Goal: Task Accomplishment & Management: Use online tool/utility

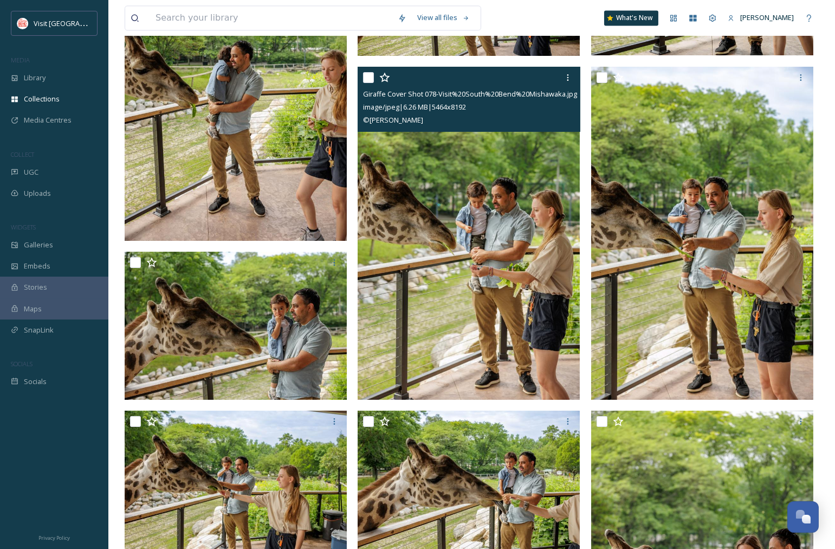
scroll to position [4506, 0]
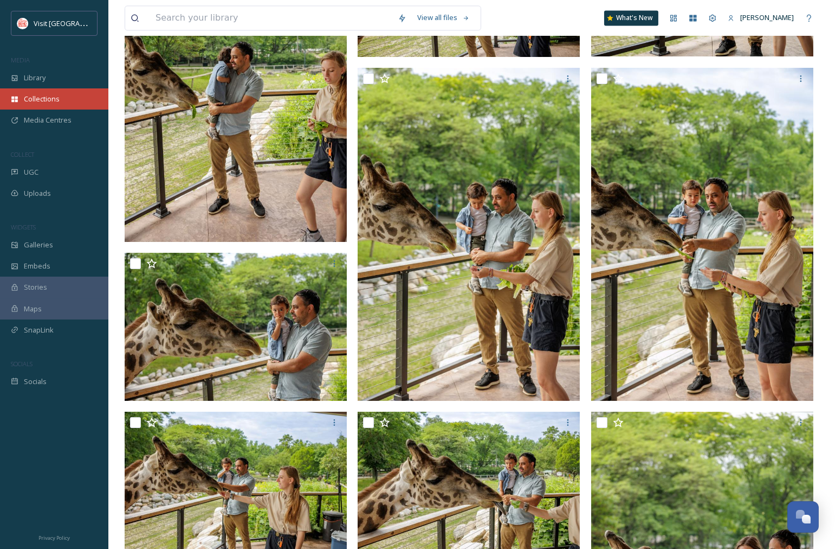
click at [35, 98] on span "Collections" at bounding box center [42, 99] width 36 height 10
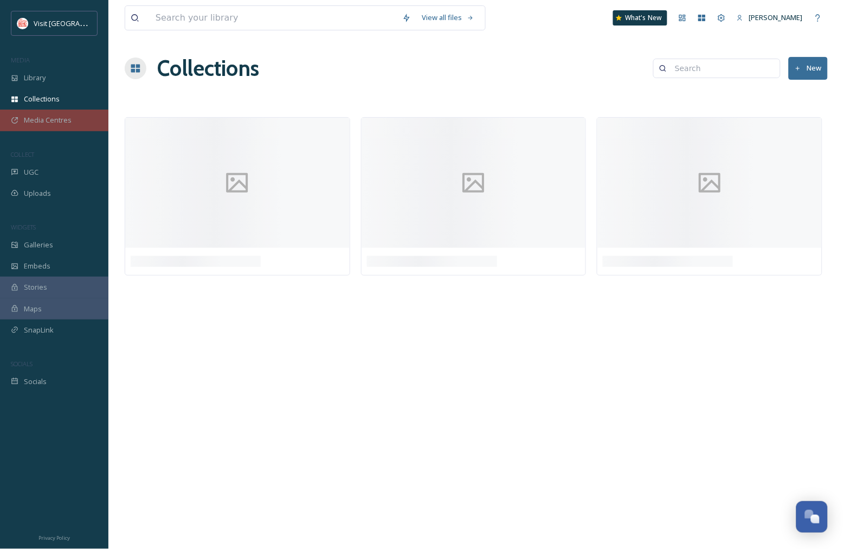
click at [44, 121] on span "Media Centres" at bounding box center [48, 120] width 48 height 10
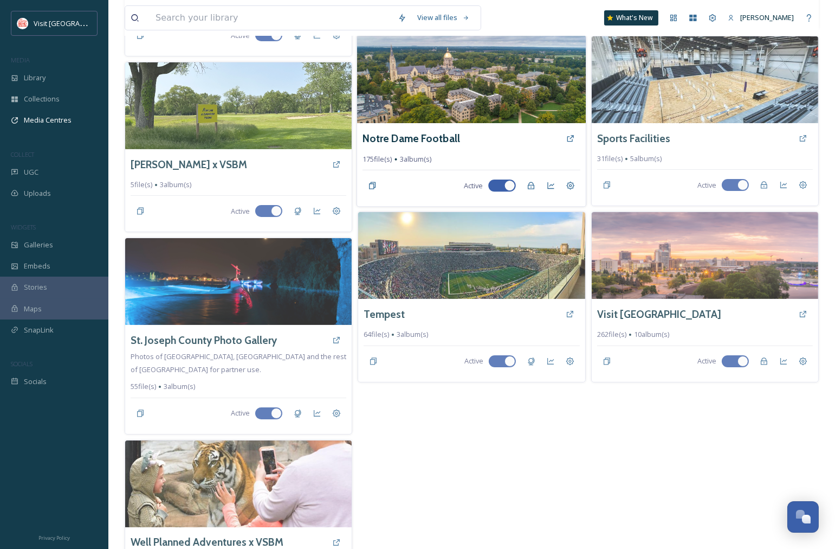
scroll to position [301, 0]
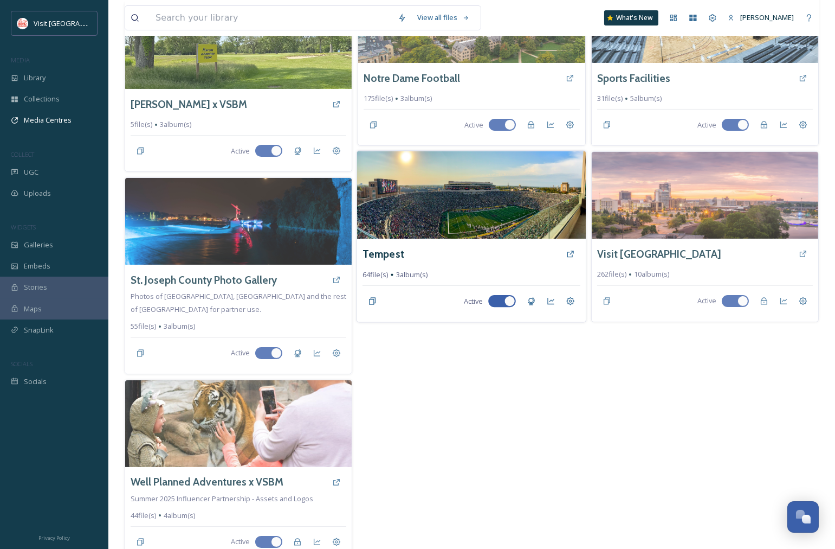
click at [475, 213] on img at bounding box center [471, 195] width 229 height 88
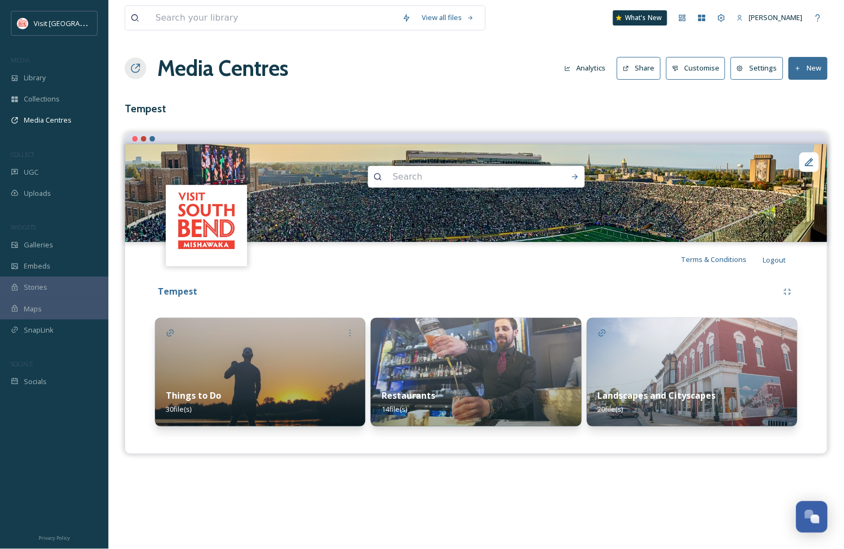
click at [320, 348] on img at bounding box center [260, 372] width 210 height 108
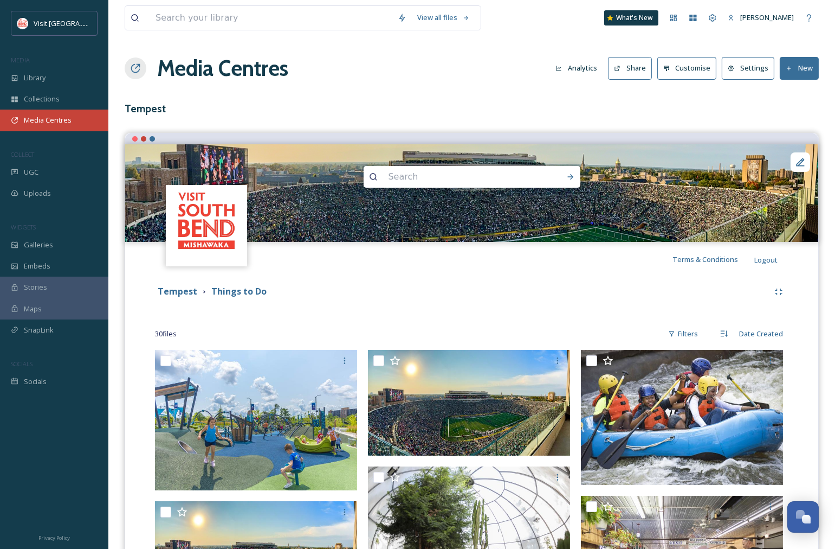
click at [55, 119] on span "Media Centres" at bounding box center [48, 120] width 48 height 10
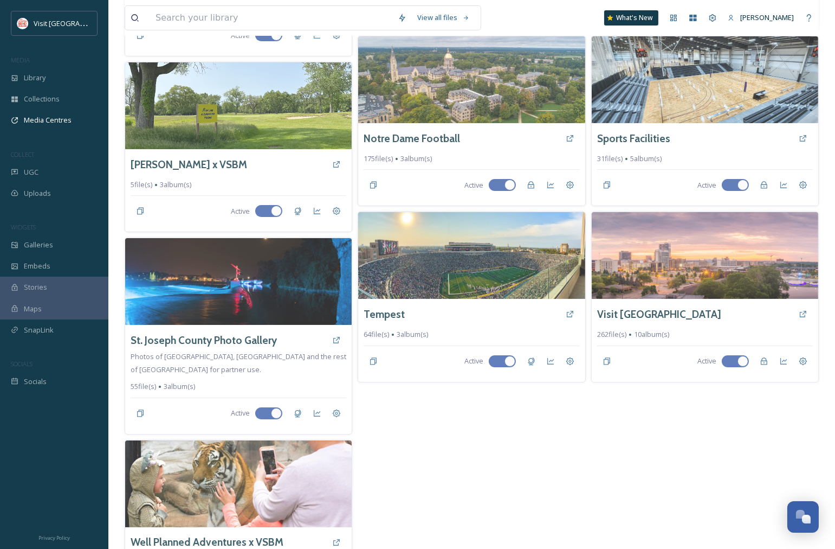
scroll to position [301, 0]
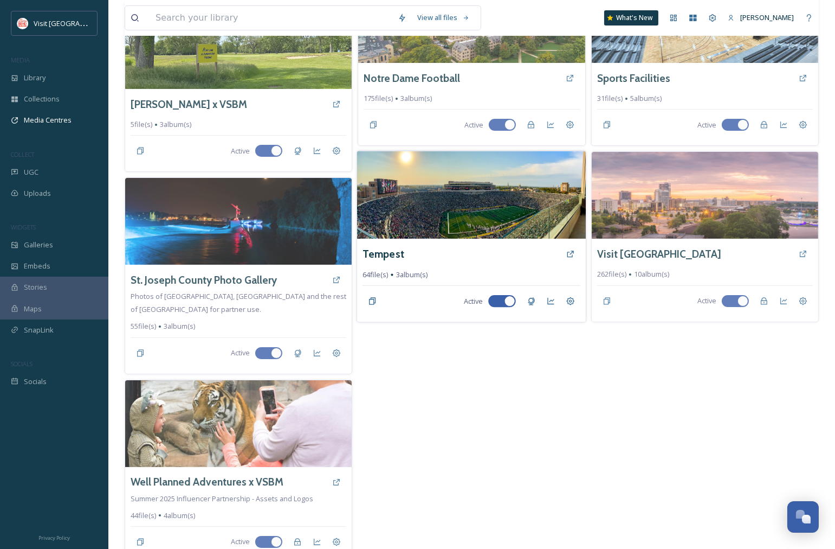
click at [499, 210] on img at bounding box center [471, 195] width 229 height 88
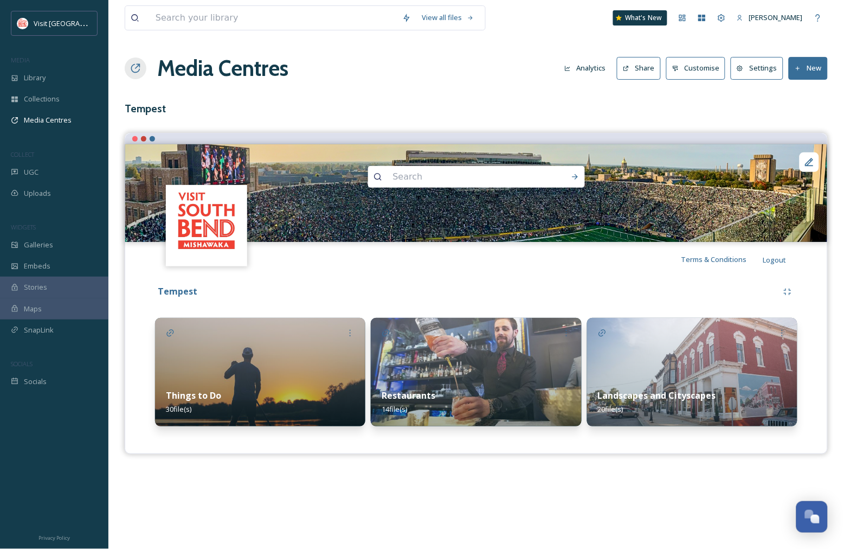
click at [513, 340] on img at bounding box center [476, 372] width 210 height 108
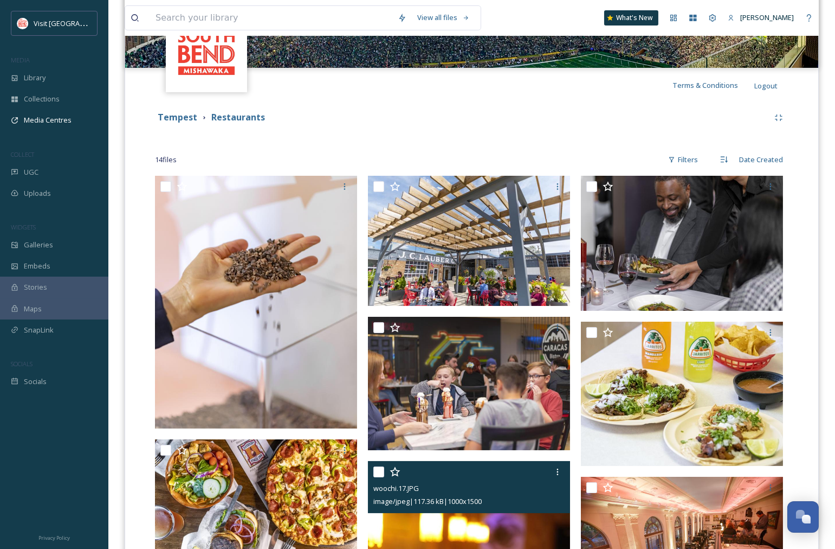
scroll to position [170, 0]
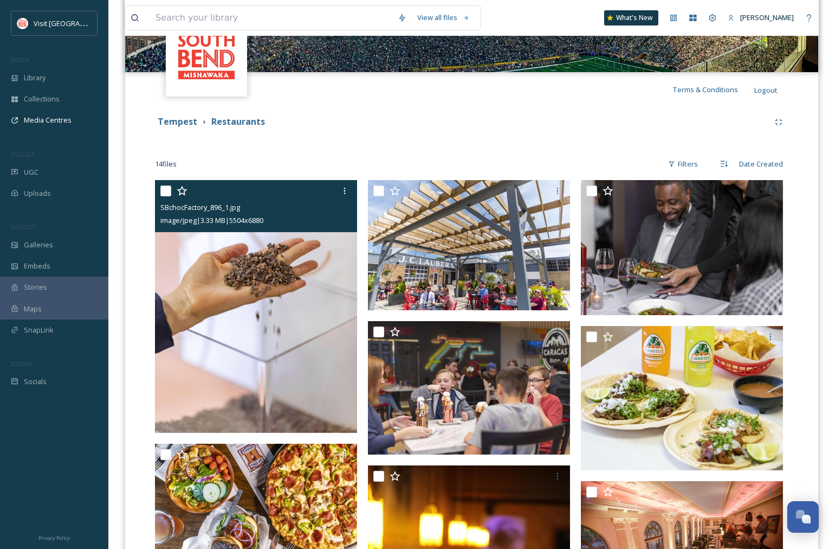
click at [259, 277] on img at bounding box center [256, 306] width 202 height 253
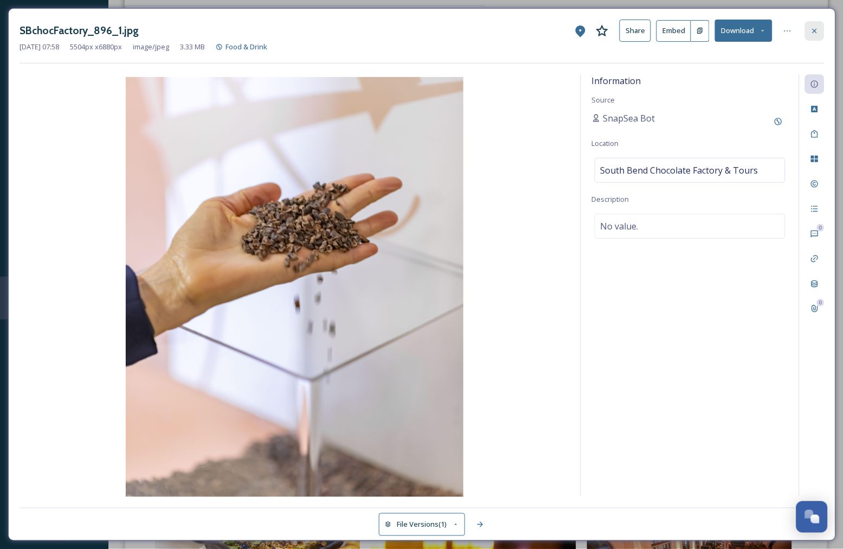
click at [816, 30] on icon at bounding box center [815, 30] width 4 height 4
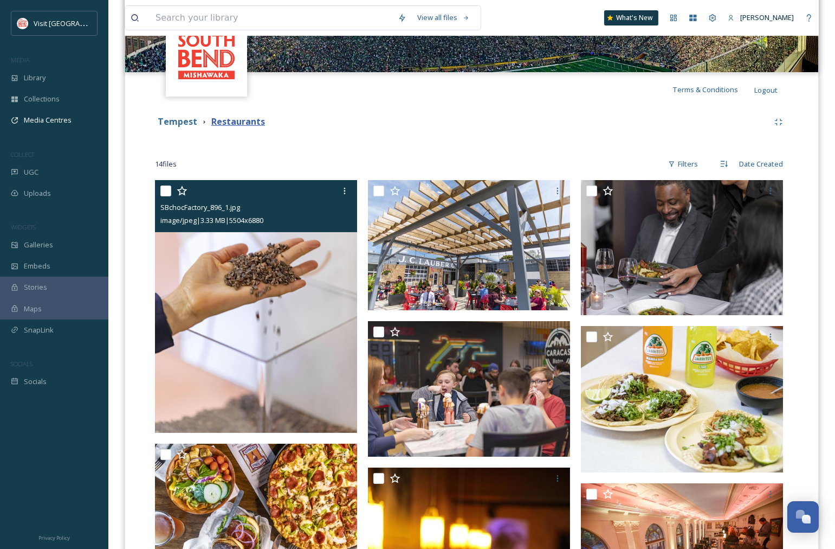
click at [236, 123] on strong "Restaurants" at bounding box center [238, 121] width 54 height 12
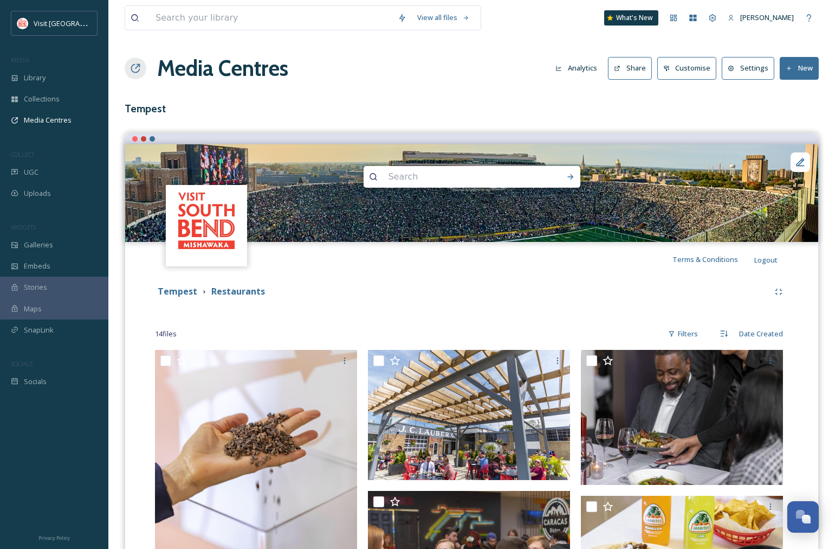
click at [202, 73] on h1 "Media Centres" at bounding box center [222, 68] width 131 height 33
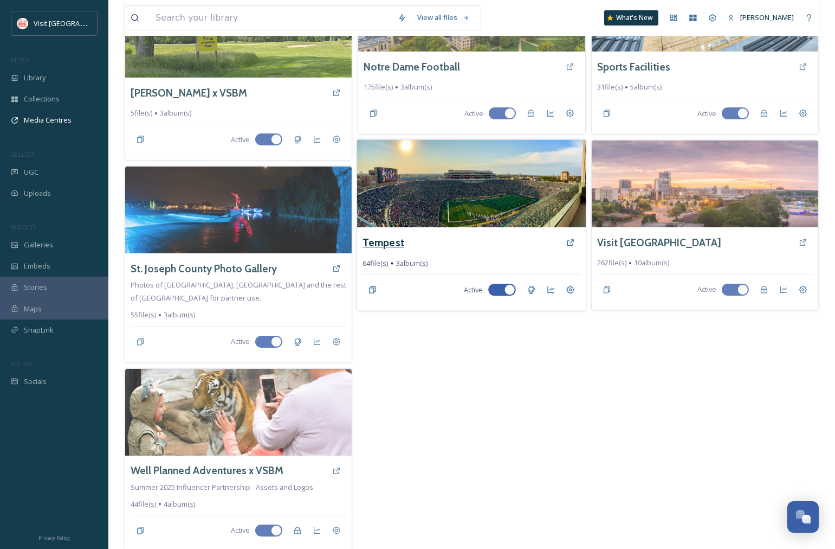
scroll to position [316, 0]
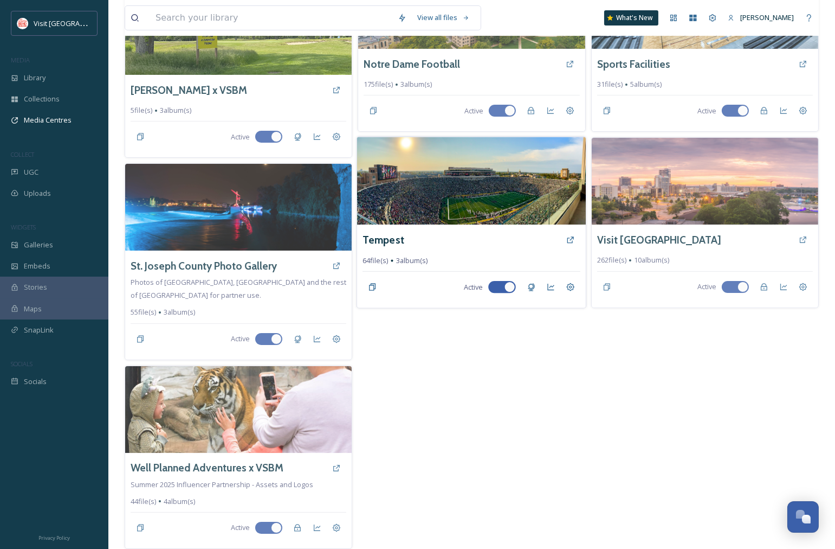
click at [472, 191] on img at bounding box center [471, 181] width 229 height 88
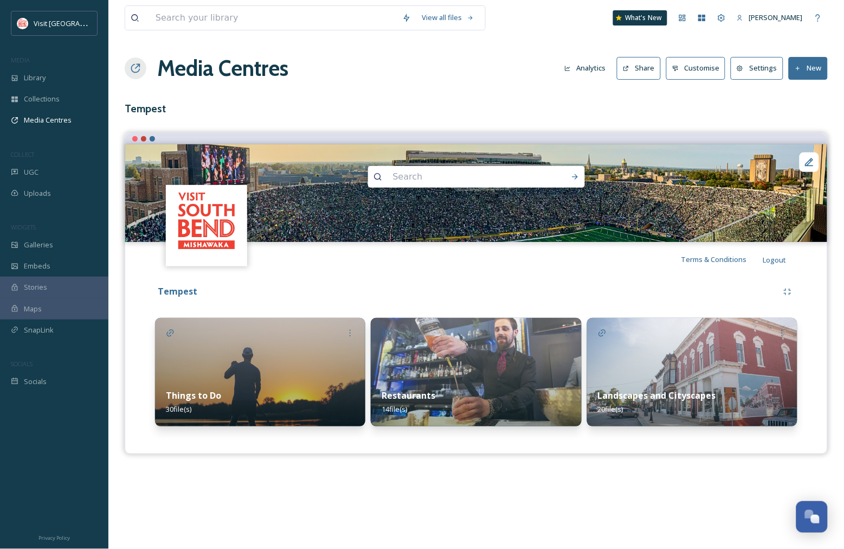
click at [729, 360] on img at bounding box center [692, 372] width 210 height 108
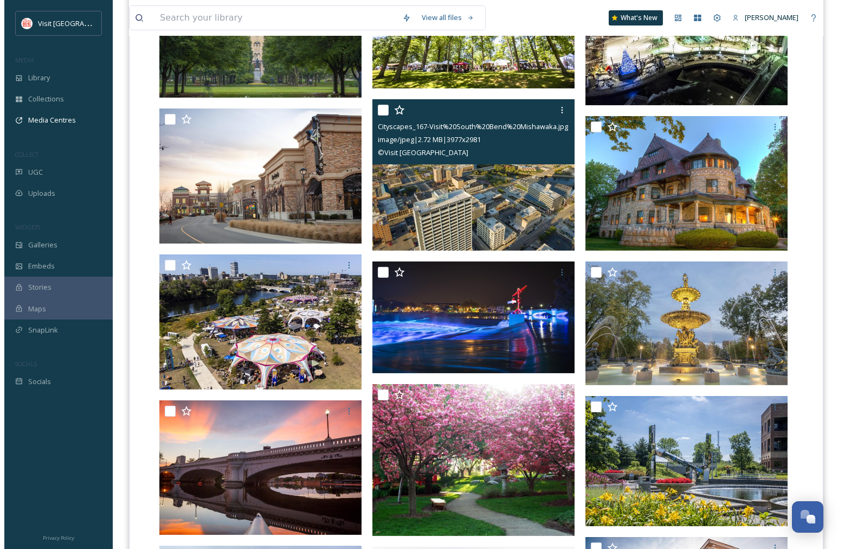
scroll to position [421, 0]
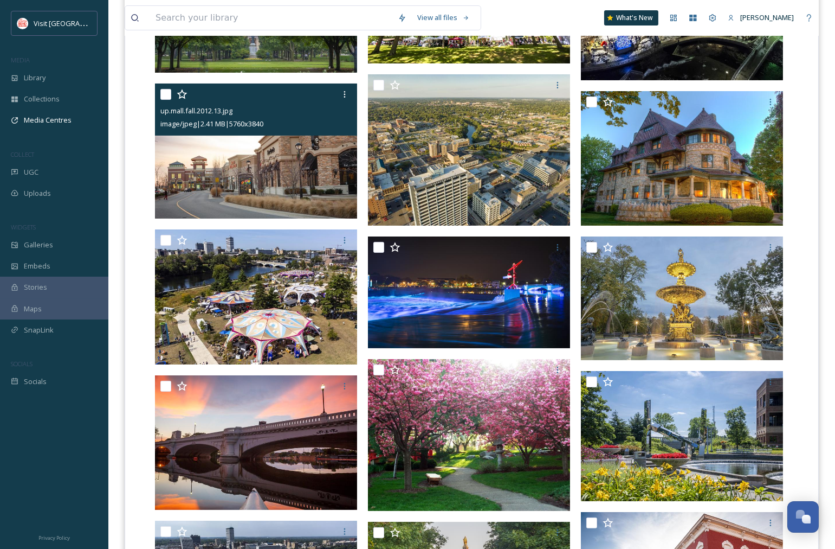
click at [290, 147] on img at bounding box center [256, 150] width 202 height 135
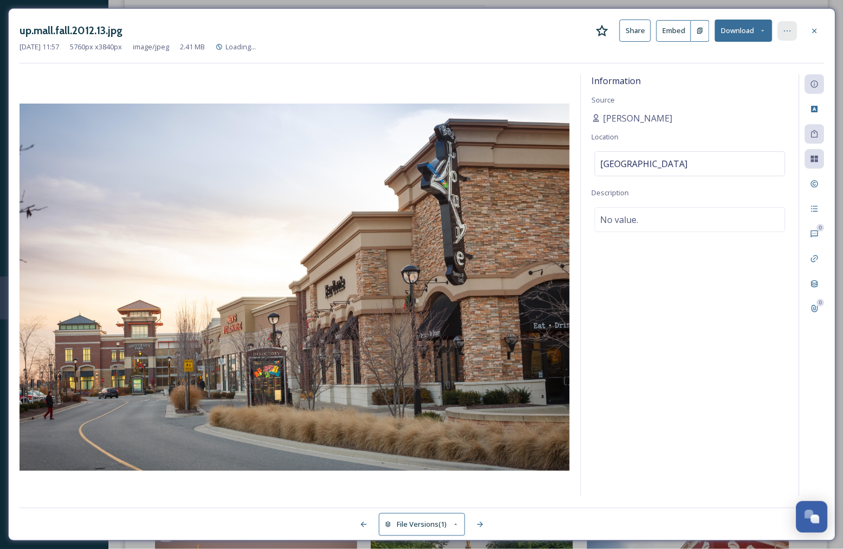
click at [793, 31] on div at bounding box center [788, 31] width 20 height 20
click at [707, 259] on div "Information Source [PERSON_NAME] Location [GEOGRAPHIC_DATA] Description No valu…" at bounding box center [690, 285] width 218 height 422
click at [784, 28] on icon at bounding box center [787, 31] width 9 height 9
click at [718, 79] on span "Move to Folder" at bounding box center [700, 75] width 48 height 10
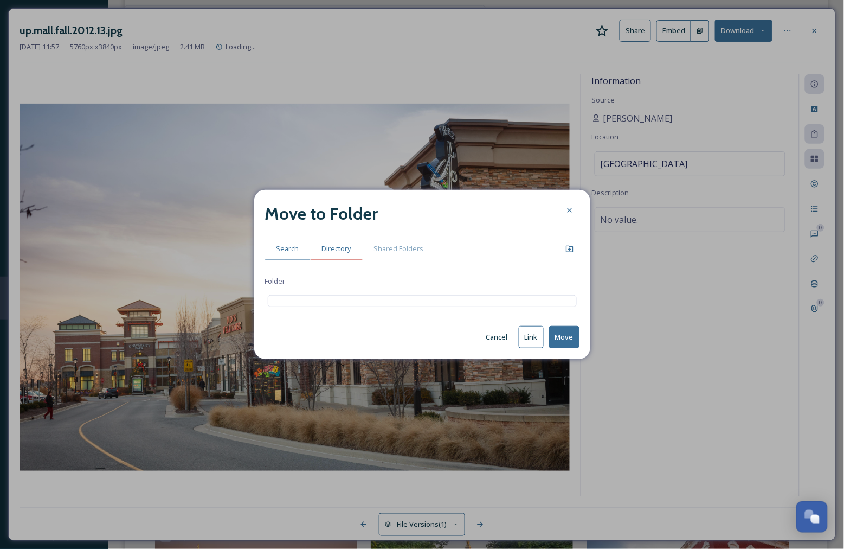
click at [337, 252] on span "Directory" at bounding box center [336, 248] width 29 height 10
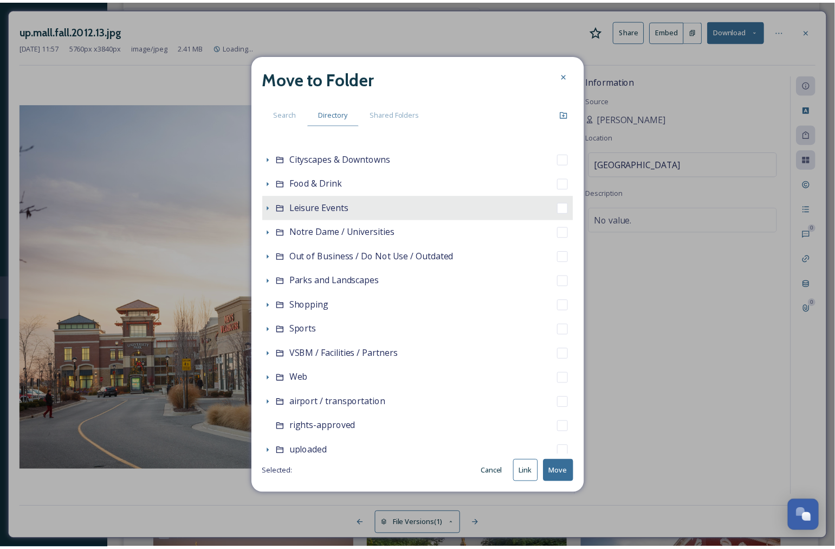
scroll to position [120, 0]
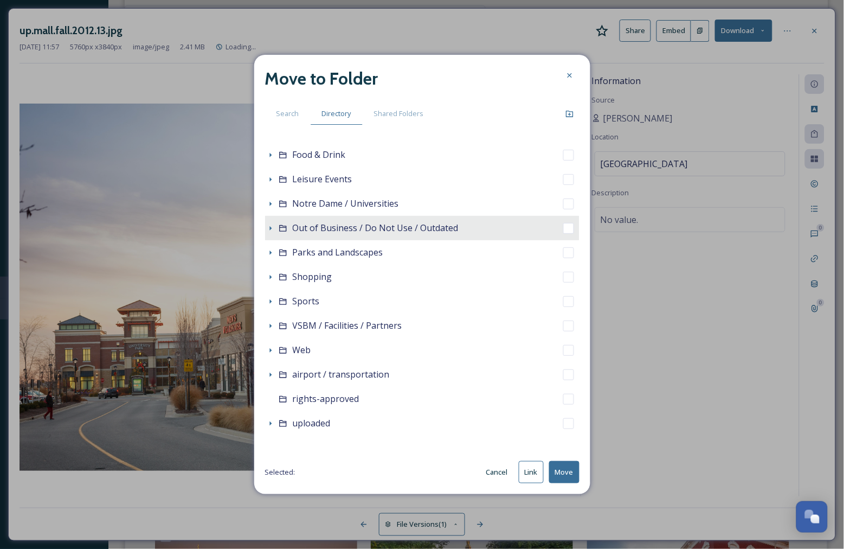
click at [356, 222] on span "Out of Business / Do Not Use / Outdated" at bounding box center [376, 228] width 166 height 12
checkbox input "true"
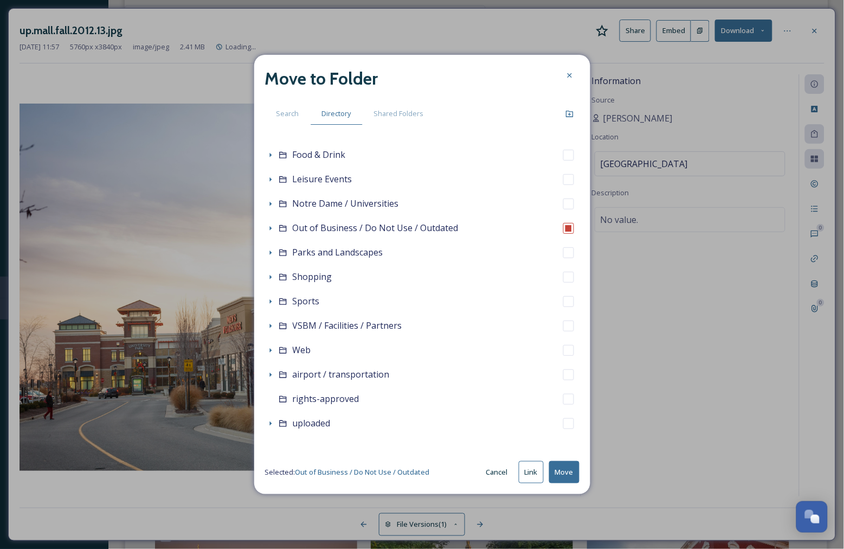
click at [559, 472] on button "Move" at bounding box center [564, 472] width 30 height 22
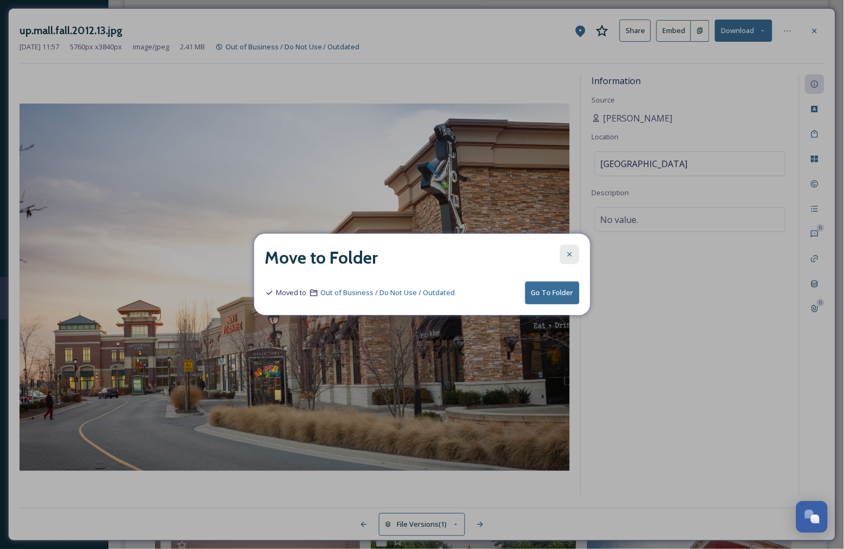
click at [571, 256] on icon at bounding box center [569, 254] width 4 height 4
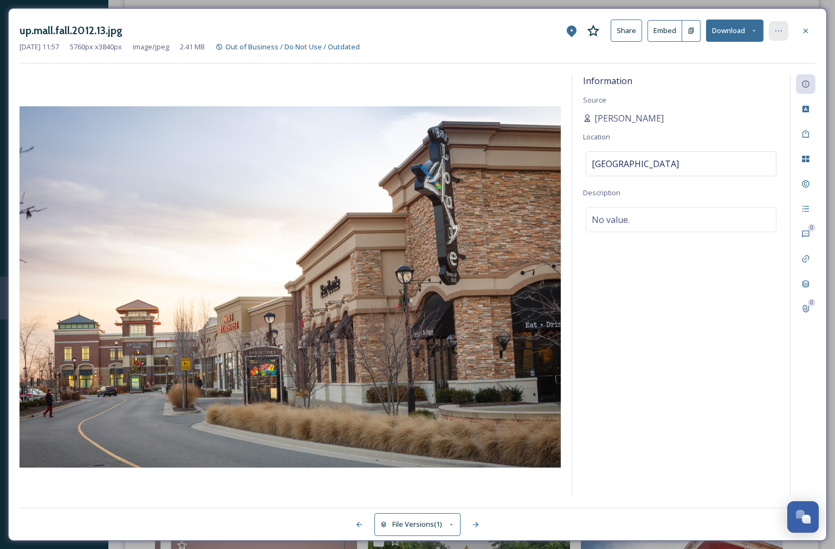
click at [776, 31] on icon at bounding box center [779, 31] width 9 height 9
click at [684, 262] on div "Information Source [PERSON_NAME] Location [GEOGRAPHIC_DATA] Description No valu…" at bounding box center [681, 285] width 218 height 422
click at [805, 280] on icon at bounding box center [806, 283] width 9 height 9
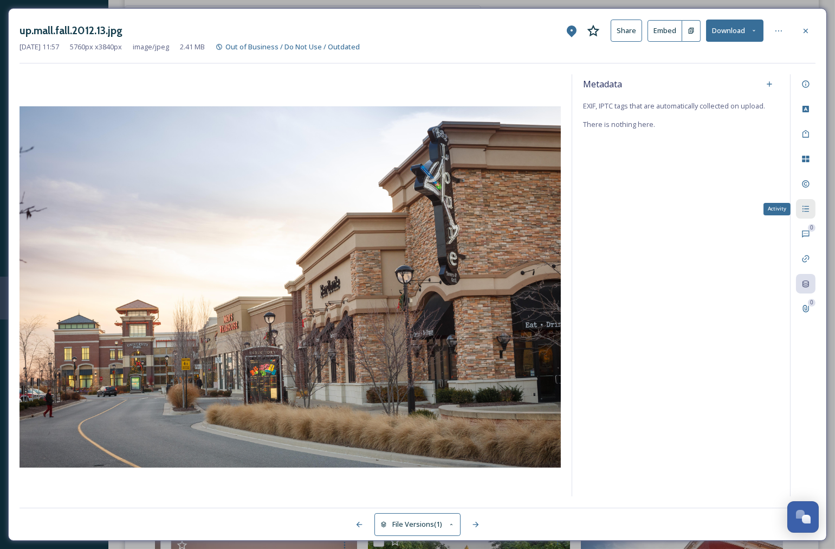
click at [808, 209] on icon at bounding box center [806, 209] width 7 height 6
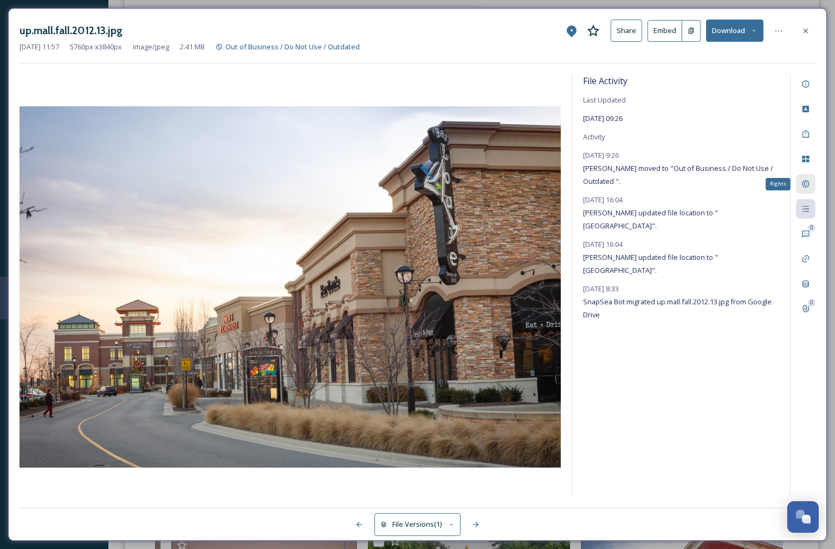
click at [808, 182] on icon at bounding box center [806, 183] width 9 height 9
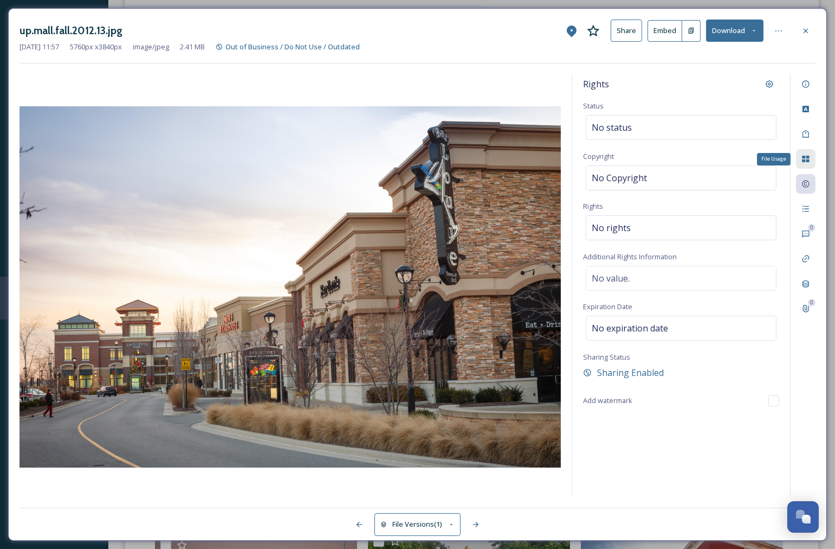
click at [805, 158] on icon at bounding box center [805, 159] width 7 height 7
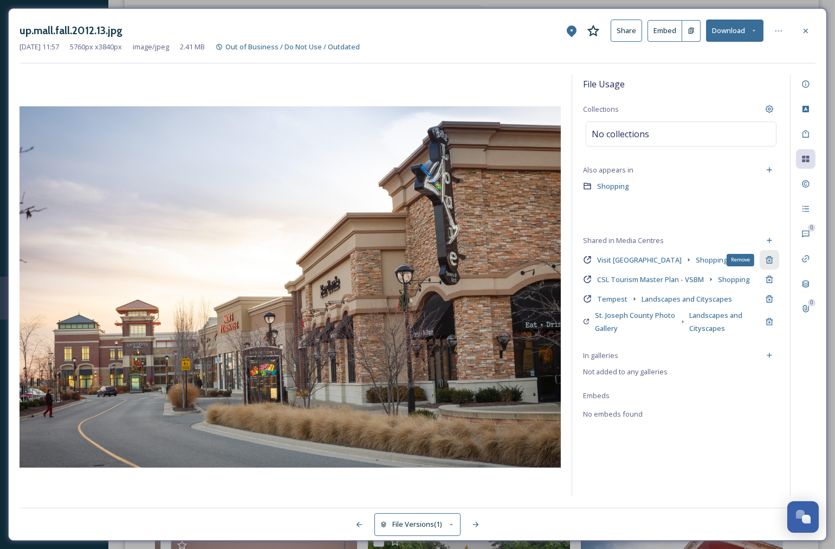
click at [770, 260] on icon at bounding box center [769, 259] width 9 height 9
click at [768, 278] on icon at bounding box center [769, 279] width 7 height 7
click at [768, 297] on icon at bounding box center [769, 298] width 7 height 7
click at [770, 321] on icon at bounding box center [769, 321] width 9 height 9
click at [770, 355] on icon at bounding box center [769, 355] width 5 height 5
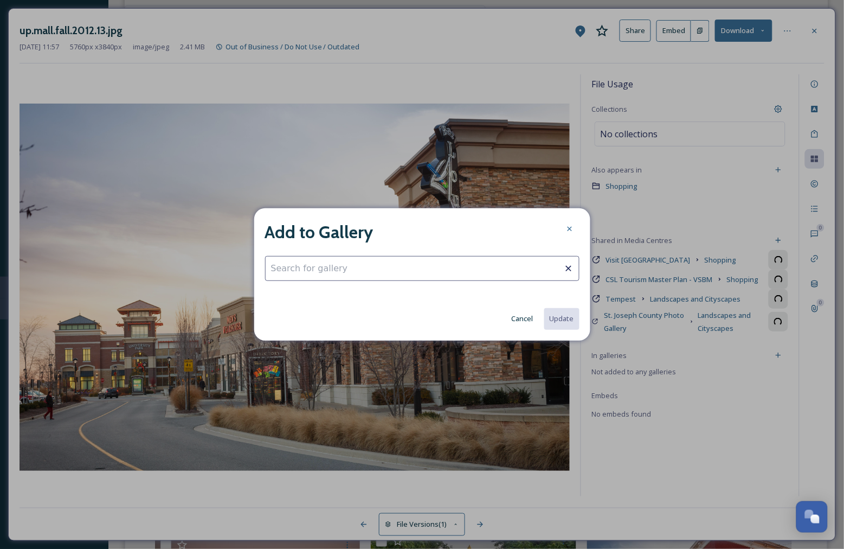
click at [402, 268] on input at bounding box center [422, 268] width 314 height 25
click at [523, 318] on button "Cancel" at bounding box center [522, 318] width 33 height 21
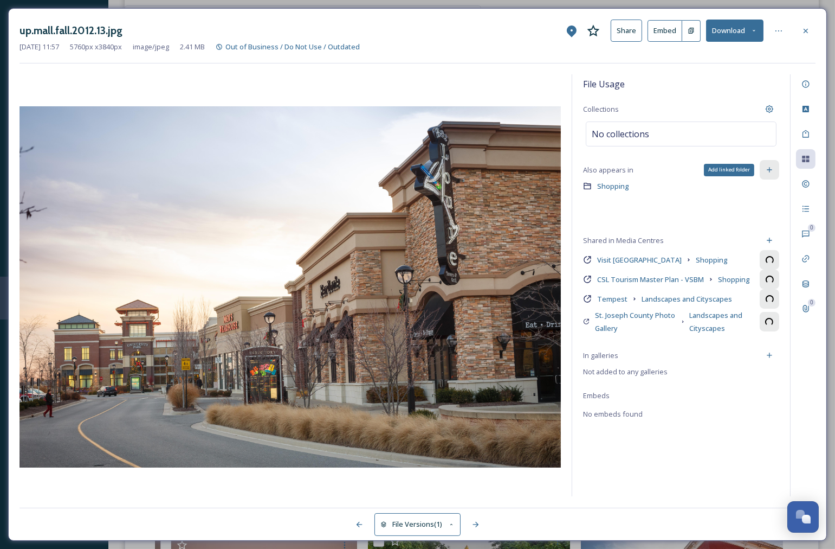
click at [773, 170] on icon at bounding box center [769, 169] width 9 height 9
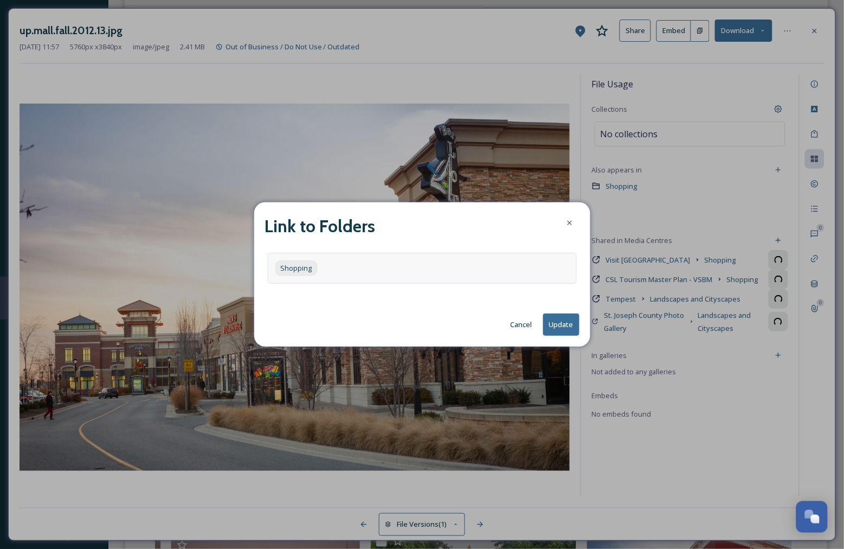
click at [365, 264] on div "Shopping" at bounding box center [422, 268] width 309 height 31
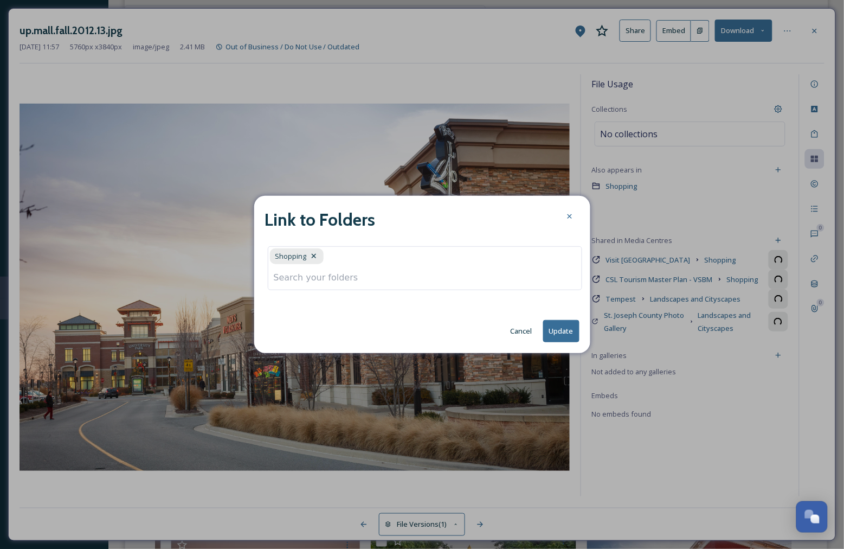
click at [350, 274] on input at bounding box center [424, 278] width 313 height 24
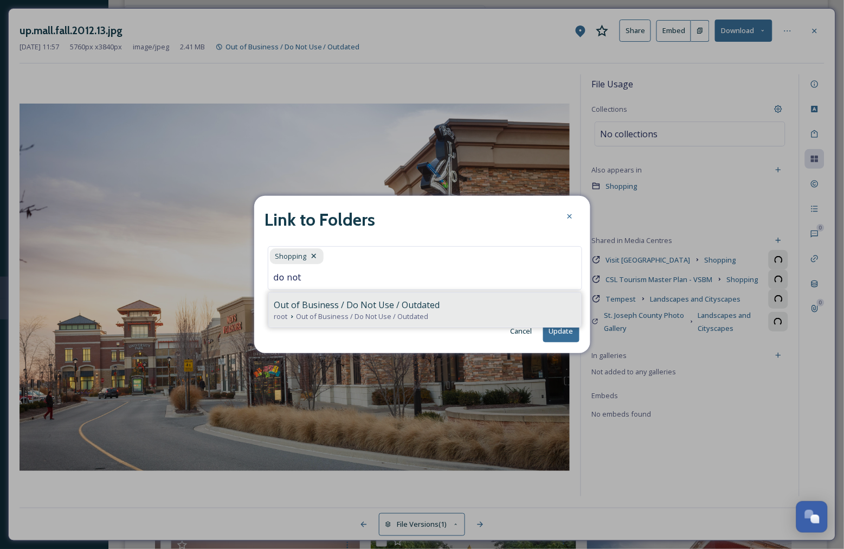
type input "do not"
click at [355, 304] on span "Out of Business / Do Not Use / Outdated" at bounding box center [357, 304] width 166 height 13
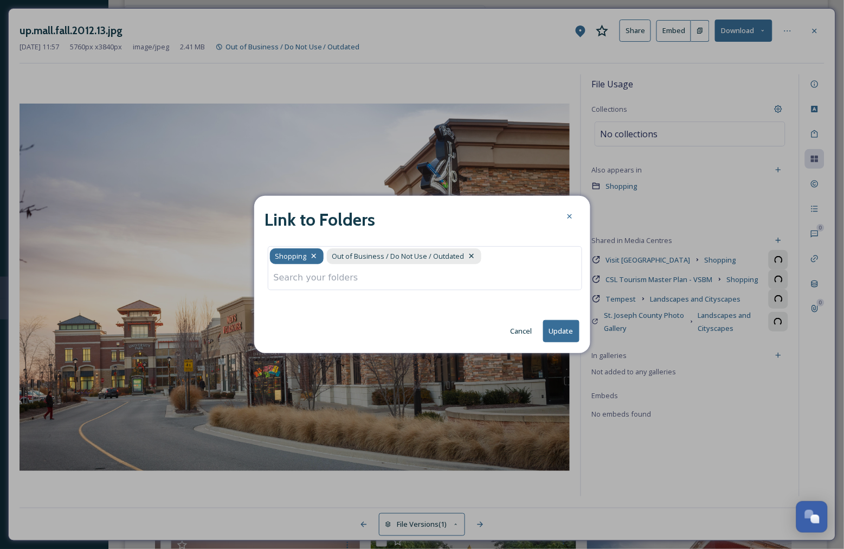
click at [313, 256] on icon at bounding box center [313, 256] width 4 height 4
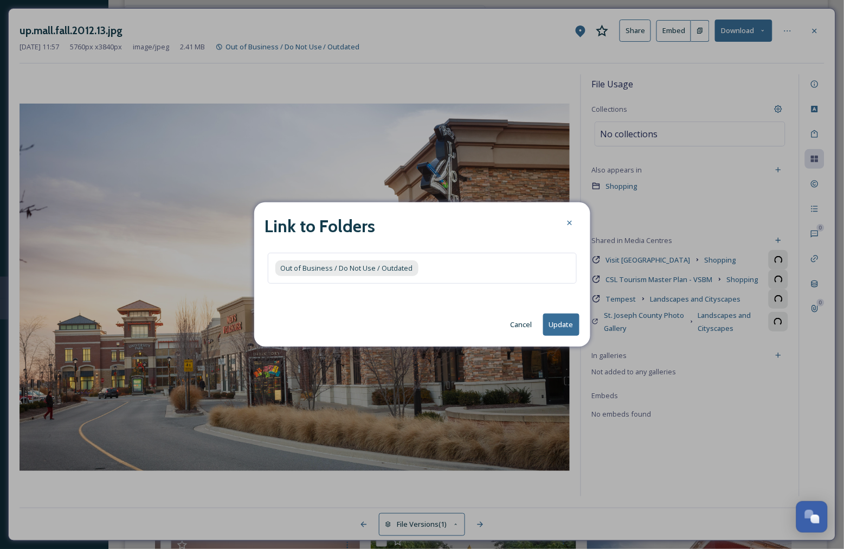
click at [568, 332] on button "Update" at bounding box center [561, 324] width 36 height 22
click at [572, 324] on button "Update" at bounding box center [561, 324] width 36 height 22
click at [437, 267] on div "Out of Business / Do Not Use / Outdated" at bounding box center [422, 268] width 309 height 31
click at [554, 326] on button "Update" at bounding box center [561, 324] width 36 height 22
click at [555, 323] on button "Update" at bounding box center [561, 324] width 36 height 22
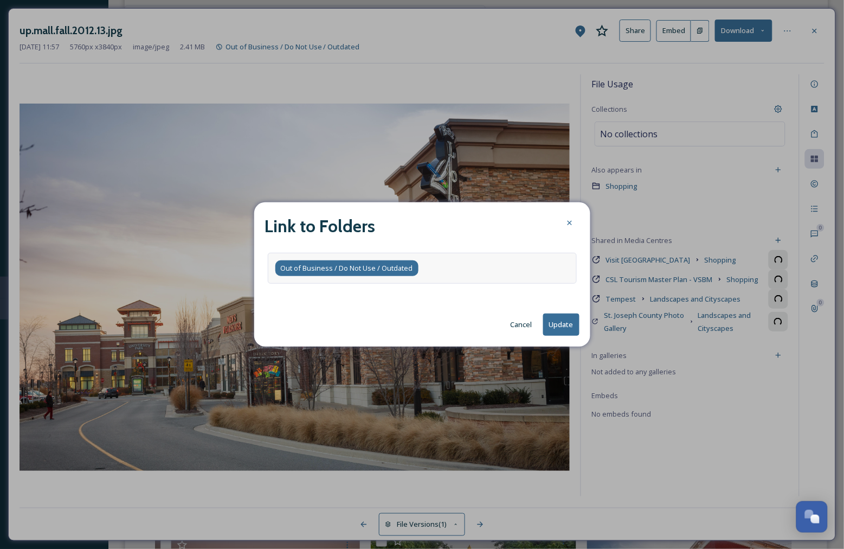
click at [395, 272] on span "Out of Business / Do Not Use / Outdated" at bounding box center [347, 268] width 132 height 10
click at [554, 330] on button "Update" at bounding box center [561, 324] width 36 height 22
click at [569, 223] on icon at bounding box center [569, 223] width 4 height 4
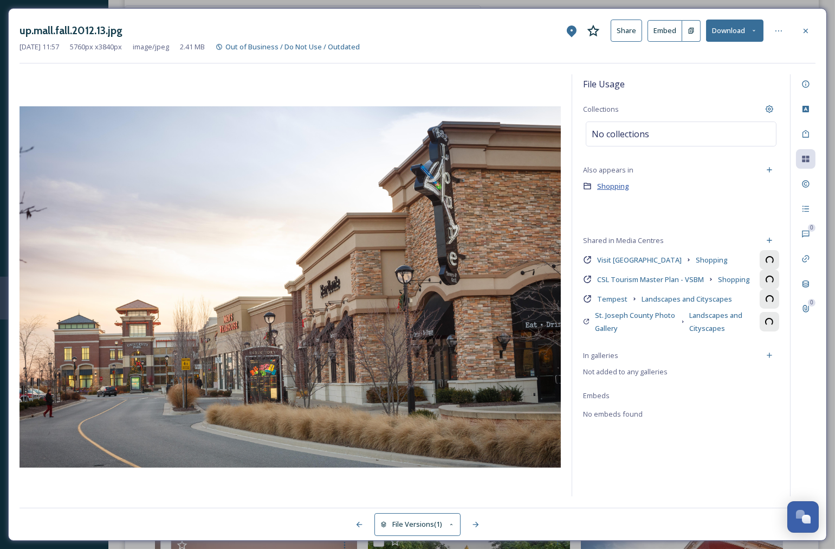
click at [620, 187] on span "Shopping" at bounding box center [613, 186] width 32 height 10
